Goal: Transaction & Acquisition: Purchase product/service

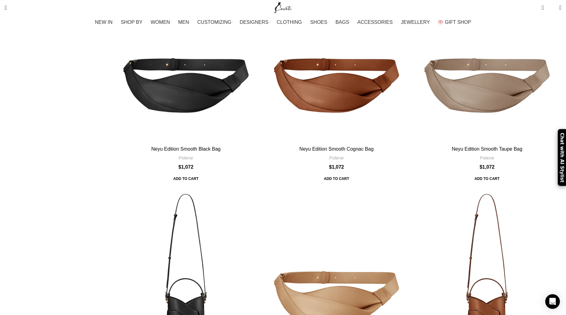
scroll to position [280, 0]
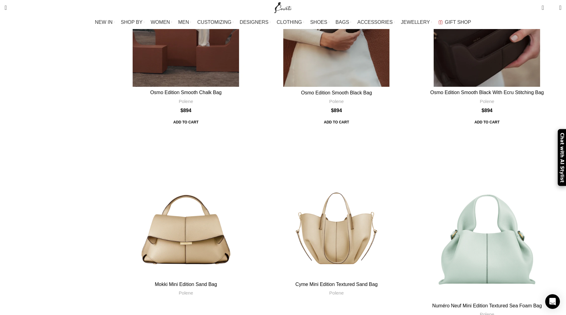
scroll to position [1682, 0]
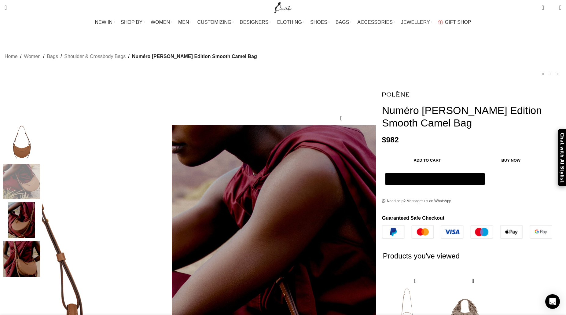
click at [40, 207] on img "3 / 4" at bounding box center [21, 220] width 37 height 36
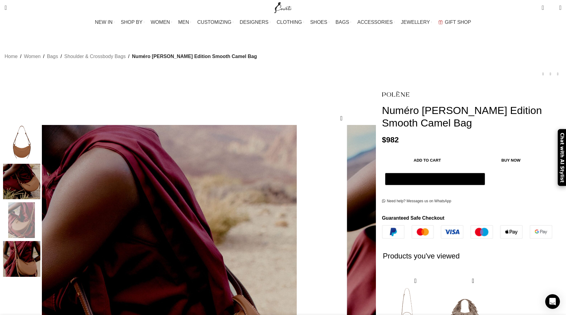
click at [40, 255] on img "4 / 4" at bounding box center [21, 259] width 37 height 36
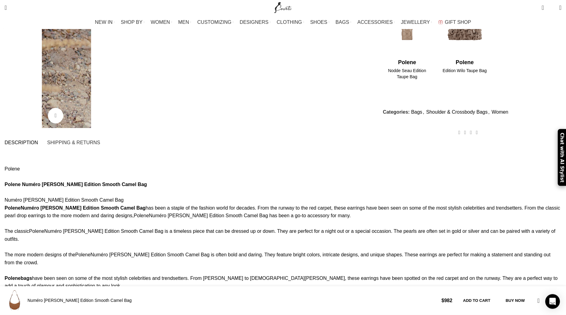
scroll to position [467, 0]
